Goal: Task Accomplishment & Management: Use online tool/utility

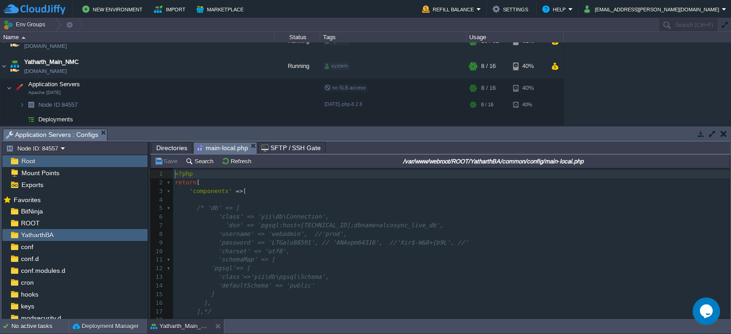
scroll to position [142, 0]
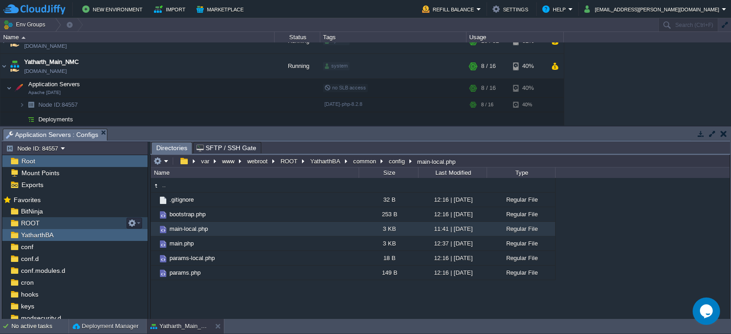
click at [39, 220] on div "ROOT" at bounding box center [74, 223] width 145 height 12
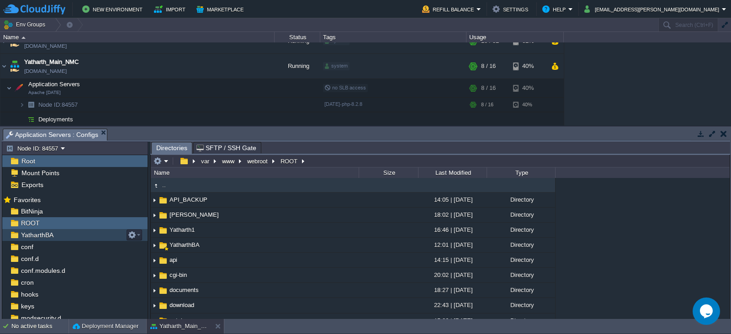
click at [40, 231] on span "YatharthBA" at bounding box center [37, 235] width 36 height 8
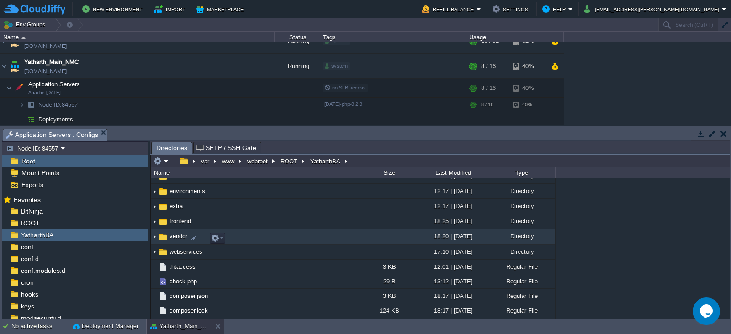
scroll to position [69, 0]
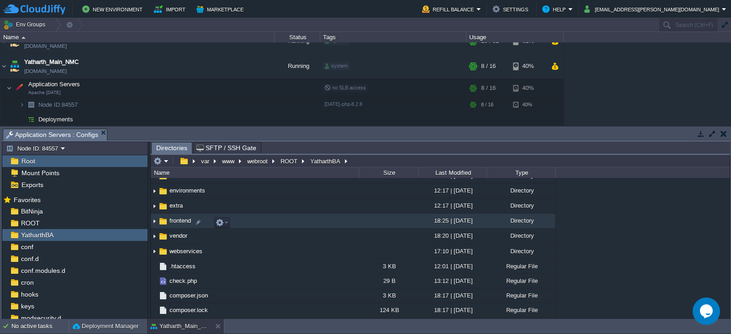
click at [179, 227] on td "frontend" at bounding box center [255, 221] width 208 height 15
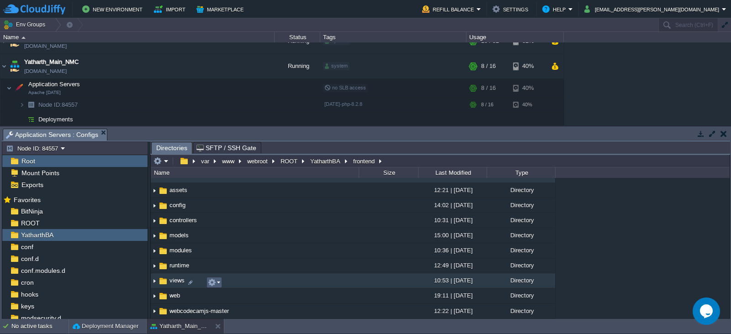
scroll to position [11, 0]
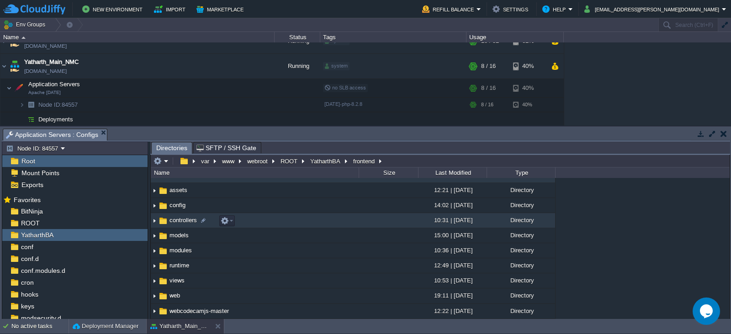
click at [176, 220] on span "controllers" at bounding box center [183, 220] width 30 height 8
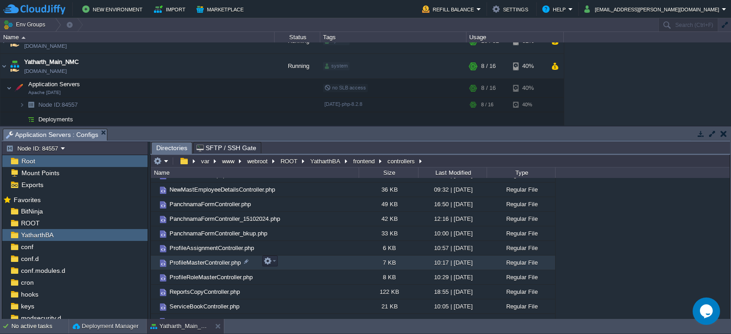
scroll to position [172, 0]
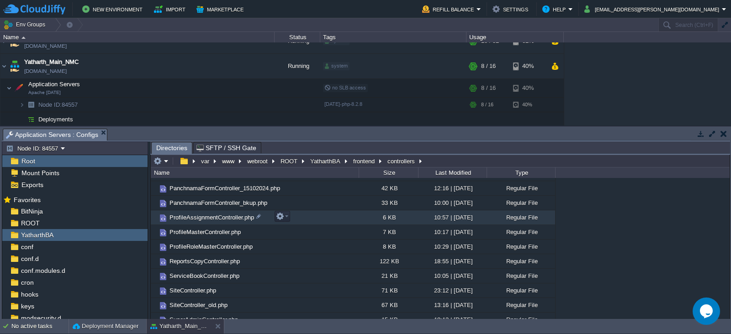
click at [213, 214] on span "ProfileAssignmentController.php" at bounding box center [211, 218] width 87 height 8
click at [163, 151] on span "Directories" at bounding box center [171, 147] width 31 height 11
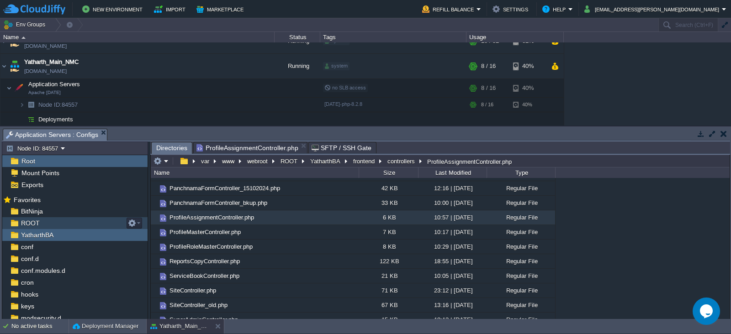
click at [32, 224] on span "ROOT" at bounding box center [30, 223] width 22 height 8
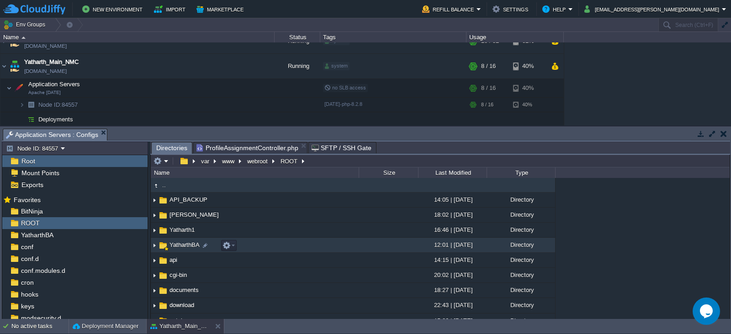
click at [182, 247] on span "YatharthBA" at bounding box center [184, 245] width 33 height 8
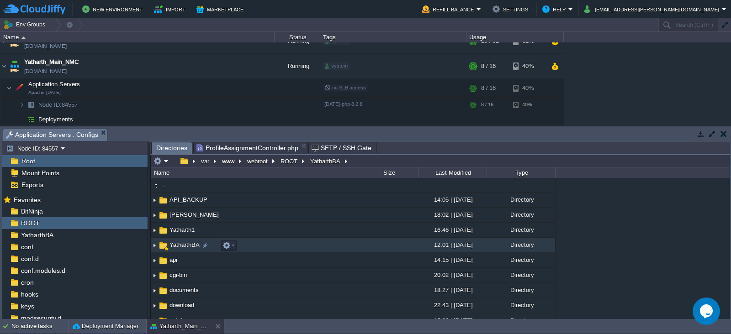
click at [182, 247] on span "YatharthBA" at bounding box center [184, 245] width 33 height 8
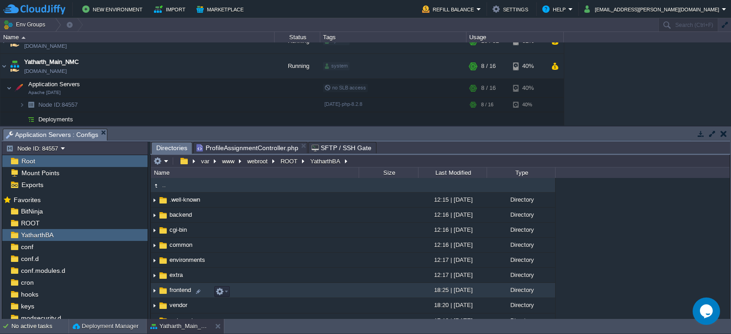
scroll to position [31, 0]
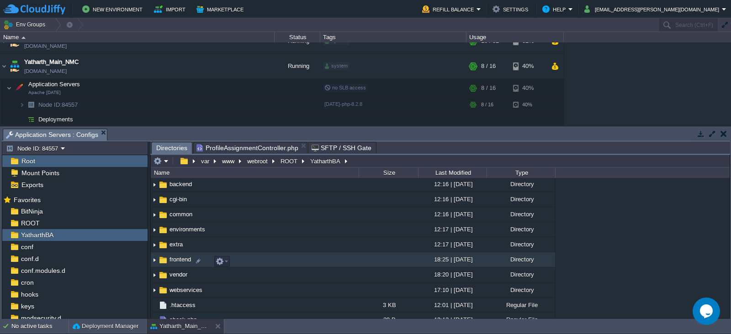
click at [179, 263] on span "frontend" at bounding box center [180, 260] width 24 height 8
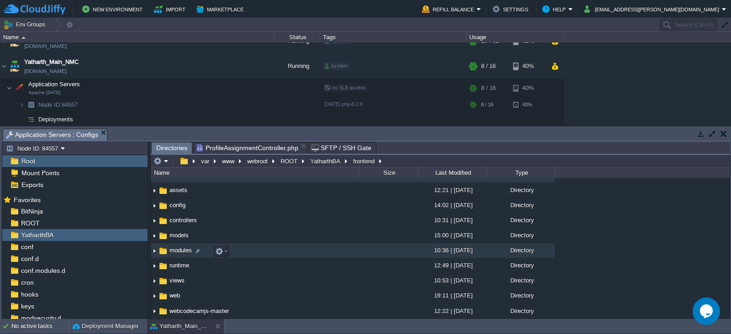
scroll to position [0, 0]
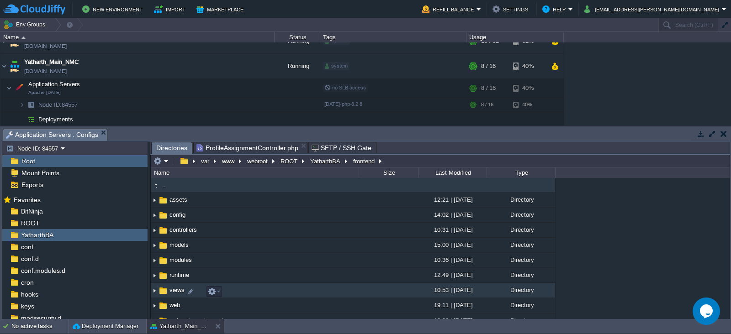
click at [174, 297] on td "views" at bounding box center [255, 290] width 208 height 15
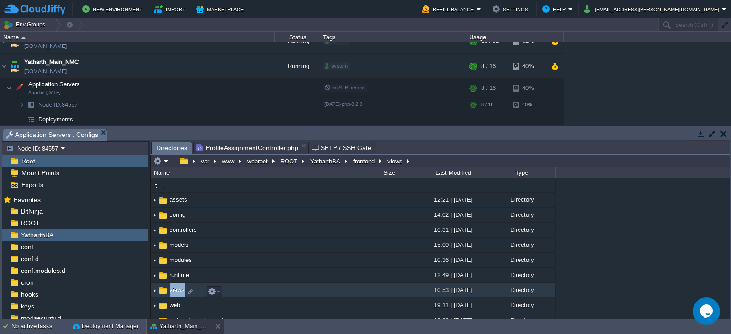
click at [174, 297] on td "views" at bounding box center [255, 290] width 208 height 15
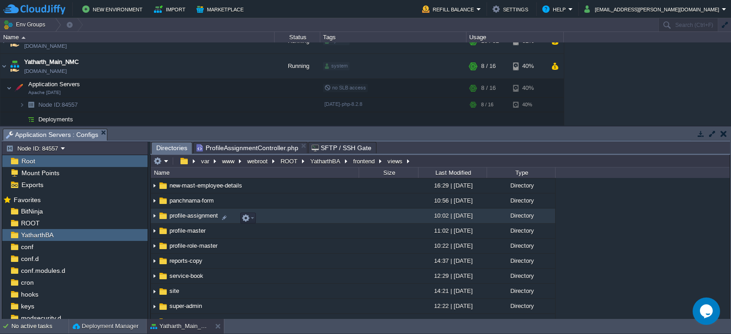
scroll to position [134, 0]
click at [183, 221] on span "profile-assignment" at bounding box center [193, 217] width 51 height 8
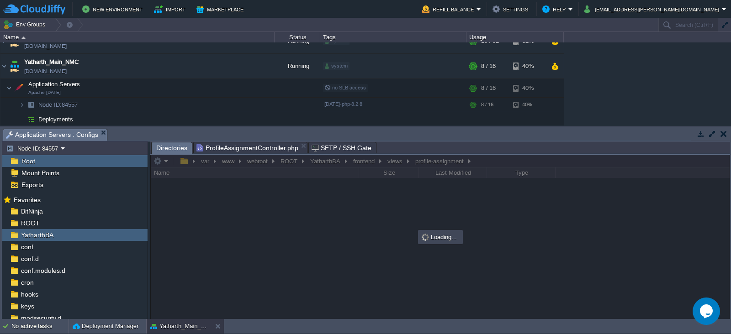
scroll to position [0, 0]
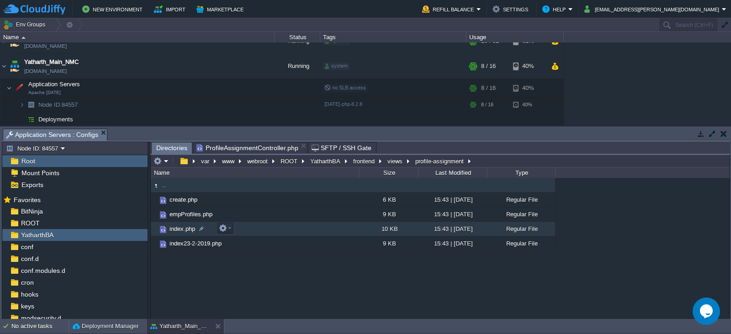
click at [177, 230] on span "index.php" at bounding box center [182, 229] width 28 height 8
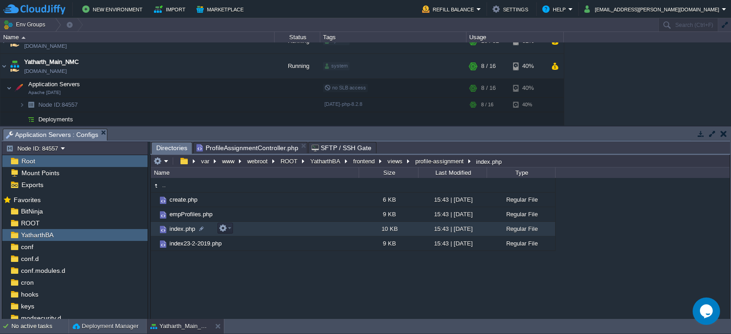
click at [177, 230] on span "index.php" at bounding box center [182, 229] width 28 height 8
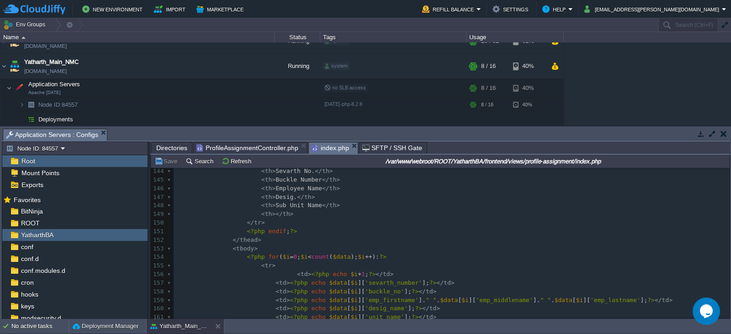
click at [265, 257] on span at bounding box center [267, 256] width 4 height 7
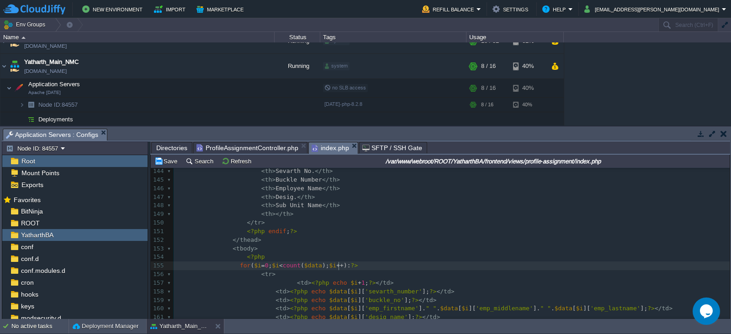
click at [343, 264] on span "):" at bounding box center [346, 265] width 7 height 7
click at [351, 275] on pre "< tr >" at bounding box center [452, 274] width 556 height 9
click at [340, 266] on div "xxxxxxxxxx <?php 128 < table id = "myTable" class = "table table-bordered" > 12…" at bounding box center [452, 239] width 556 height 421
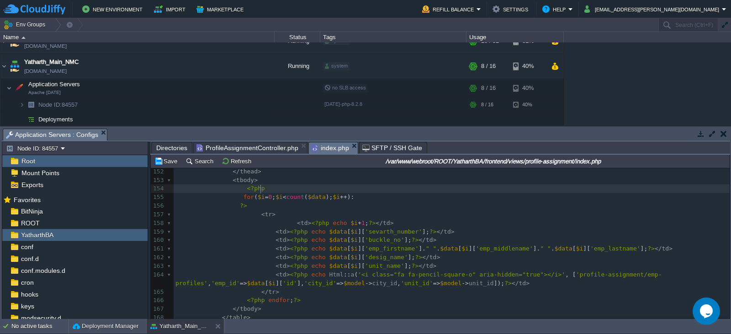
click at [266, 190] on pre "<?php" at bounding box center [452, 188] width 556 height 9
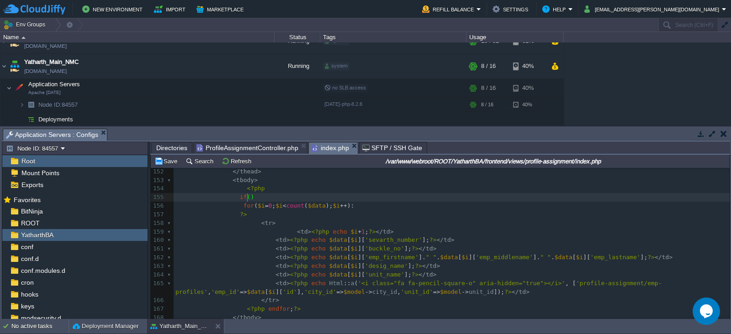
type textarea "if(){"
type textarea "$data"
drag, startPoint x: 313, startPoint y: 206, endPoint x: 296, endPoint y: 205, distance: 16.9
paste textarea "!"
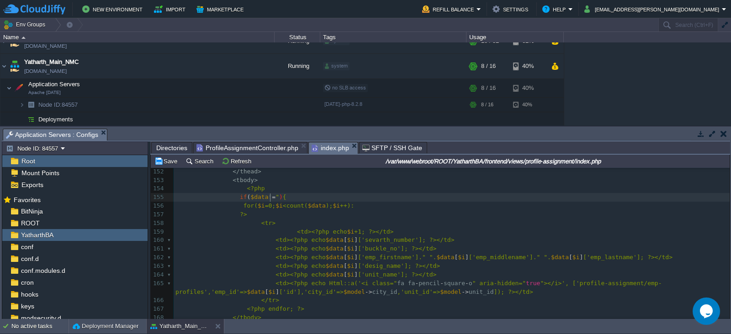
type textarea "!="""
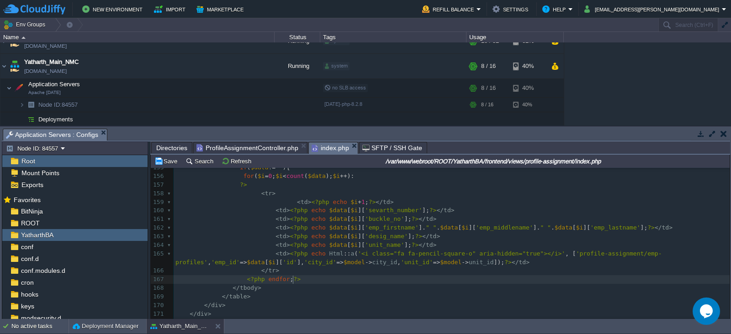
click at [300, 280] on pre "<?php endfor ; ?>" at bounding box center [452, 279] width 556 height 9
type textarea "<?php?>"
type textarea "}"
click at [313, 275] on pre "<?php endfor ; ?>" at bounding box center [452, 279] width 556 height 9
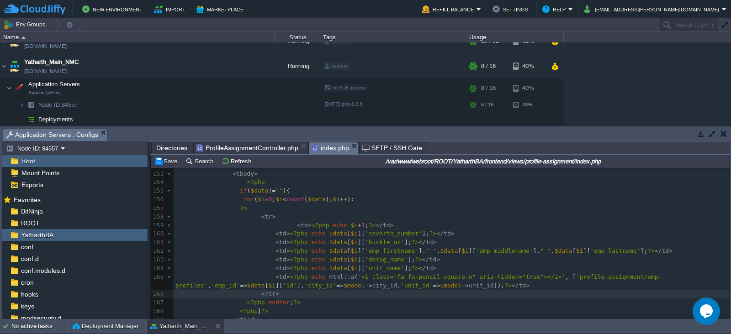
scroll to position [1306, 0]
click at [165, 160] on button "Save" at bounding box center [167, 161] width 26 height 8
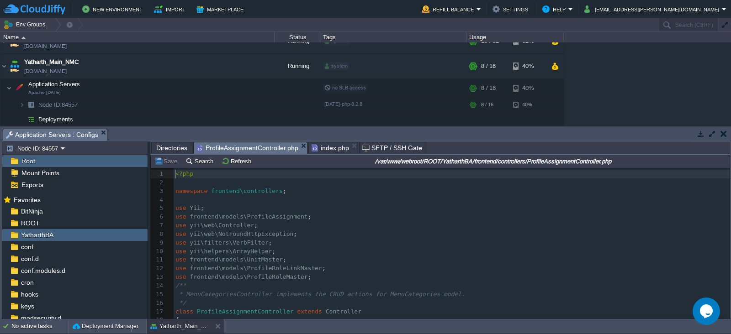
click at [240, 149] on span "ProfileAssignmentController.php" at bounding box center [247, 147] width 102 height 11
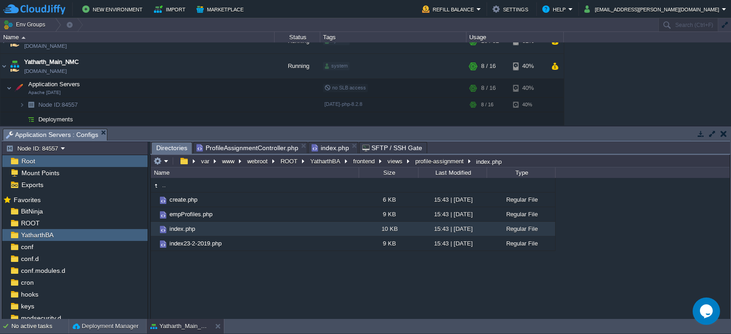
click at [170, 147] on span "Directories" at bounding box center [171, 147] width 31 height 11
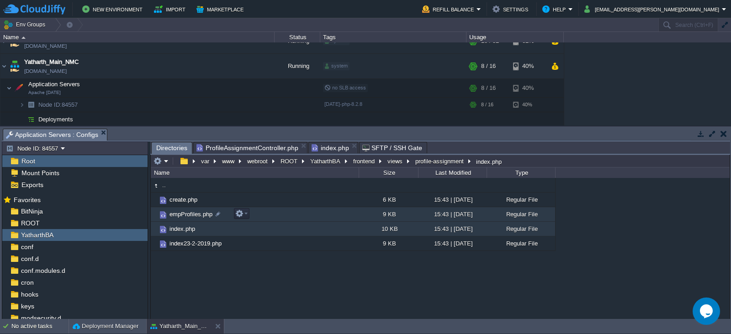
click at [187, 218] on span "empProfiles.php" at bounding box center [191, 215] width 46 height 8
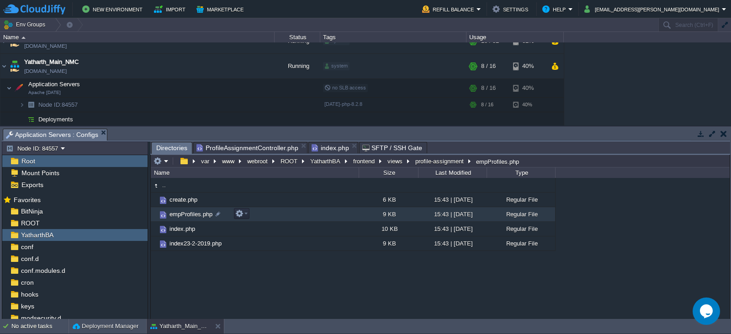
click at [187, 218] on span "empProfiles.php" at bounding box center [191, 215] width 46 height 8
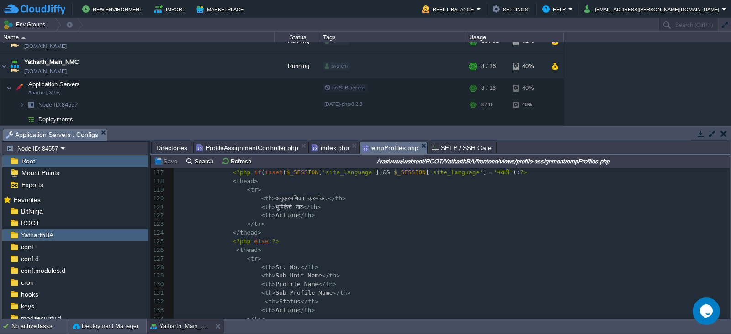
scroll to position [1037, 0]
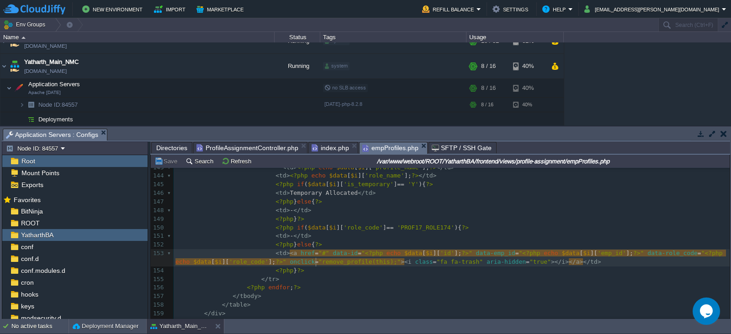
type textarea "remove_profile"
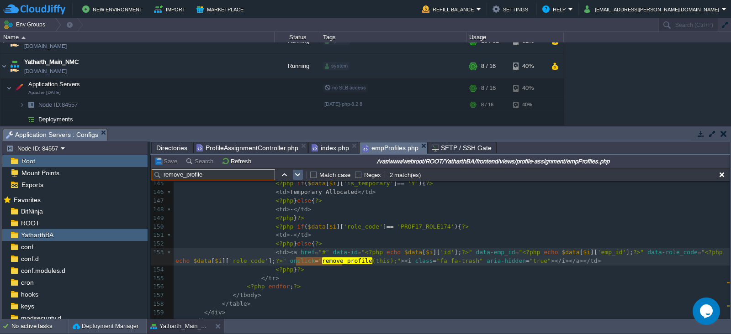
click at [299, 173] on button "button" at bounding box center [298, 175] width 8 height 8
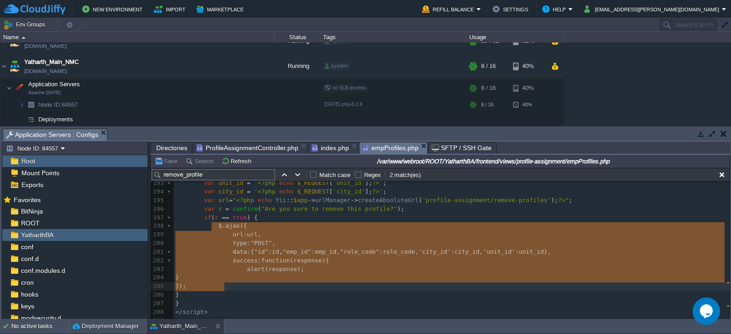
drag, startPoint x: 210, startPoint y: 226, endPoint x: 253, endPoint y: 284, distance: 72.4
click at [283, 255] on pre "data :{ "id" : id , "emp_id" : emp_id , "role_code" : role_code , 'city_id' : c…" at bounding box center [452, 252] width 556 height 9
click at [275, 266] on span "response" at bounding box center [283, 269] width 29 height 7
click at [297, 269] on span ");" at bounding box center [300, 269] width 7 height 7
click at [322, 239] on pre "type : "POST" ," at bounding box center [452, 243] width 556 height 9
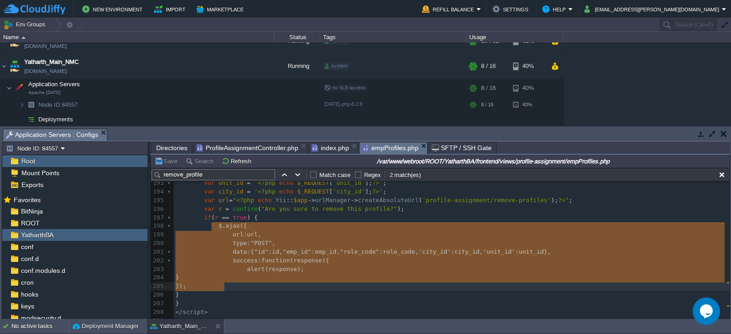
type textarea ","
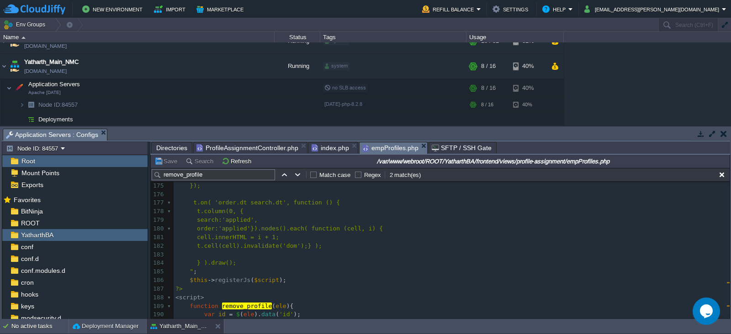
scroll to position [1558, 0]
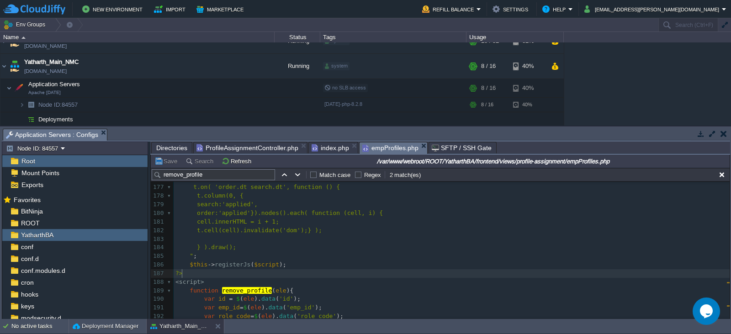
click at [190, 272] on pre "?>" at bounding box center [452, 273] width 556 height 9
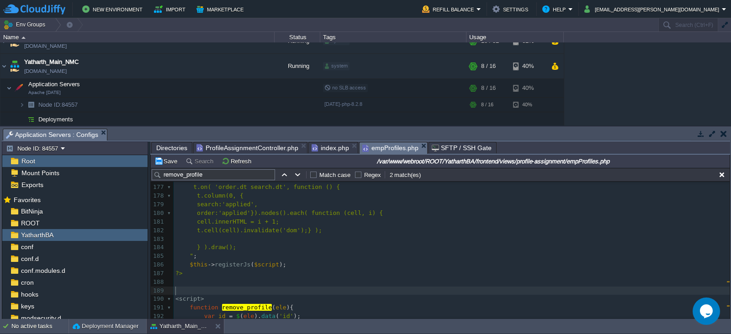
paste textarea "<"
type textarea "<?php?."
type textarea ">"
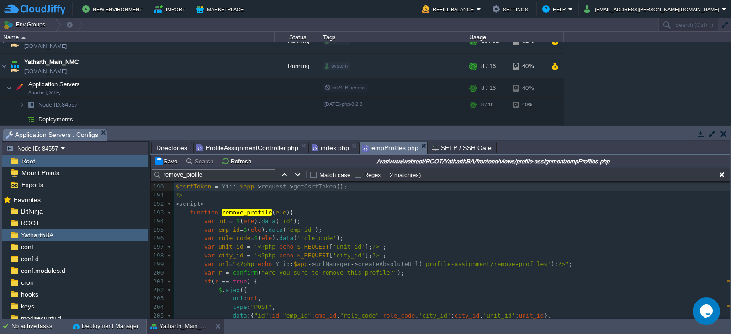
scroll to position [1670, 0]
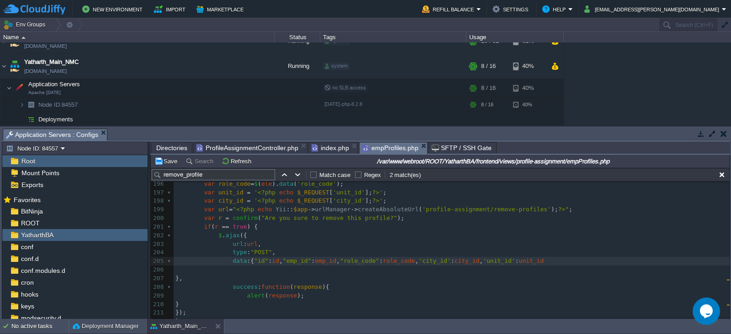
type textarea ","
click at [167, 163] on button "Save" at bounding box center [167, 161] width 26 height 8
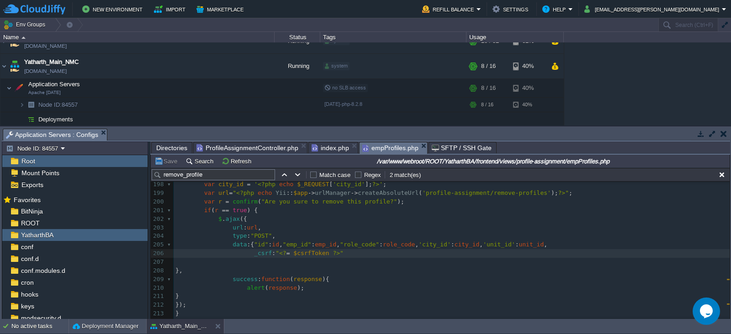
scroll to position [1743, 0]
click at [254, 253] on div "xxxxxxxxxx < td >< a href = "#" data-id = " <?php echo $data [ $i ][ 'id' ]; ?>…" at bounding box center [452, 209] width 556 height 267
type textarea "_csrf"
click at [170, 161] on button "Save" at bounding box center [167, 161] width 26 height 8
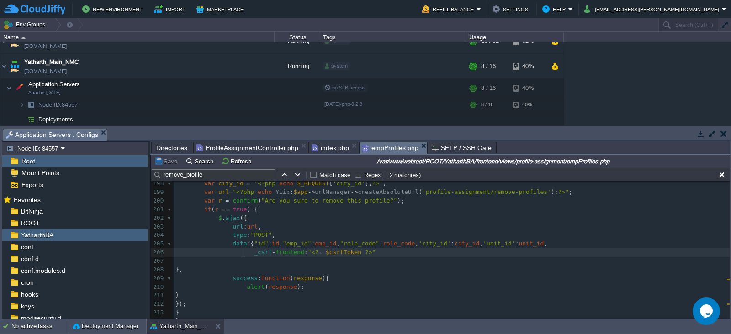
click at [244, 254] on div "xxxxxxxxxx < td >< a href = "#" data-id = " <?php echo $data [ $i ][ 'id' ]; ?>…" at bounding box center [452, 209] width 556 height 267
type textarea "'"
click at [299, 253] on div "xxxxxxxxxx < td >< a href = "#" data-id = " <?php echo $data [ $i ][ 'id' ]; ?>…" at bounding box center [452, 209] width 556 height 267
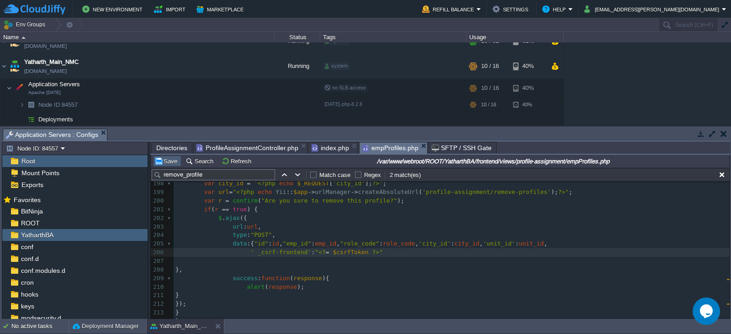
type textarea "'"
click at [166, 161] on button "Save" at bounding box center [167, 161] width 26 height 8
